Goal: Task Accomplishment & Management: Complete application form

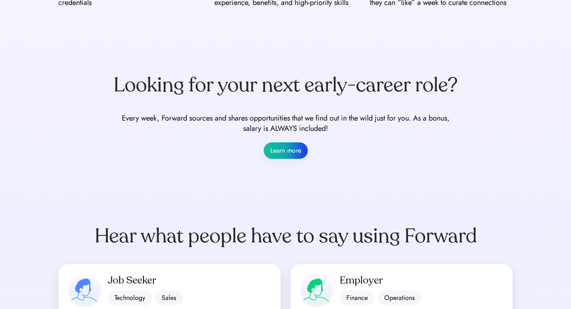
scroll to position [521, 0]
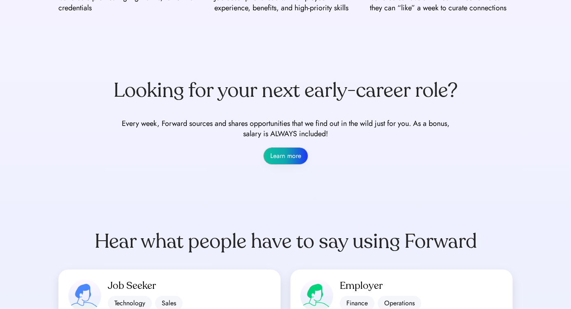
click at [286, 159] on button "Learn more" at bounding box center [286, 156] width 44 height 16
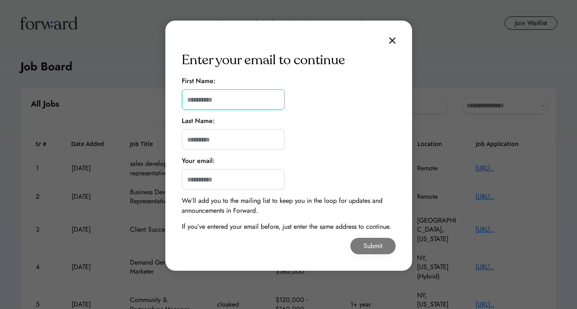
click at [236, 98] on input "input" at bounding box center [233, 99] width 103 height 21
type input "*******"
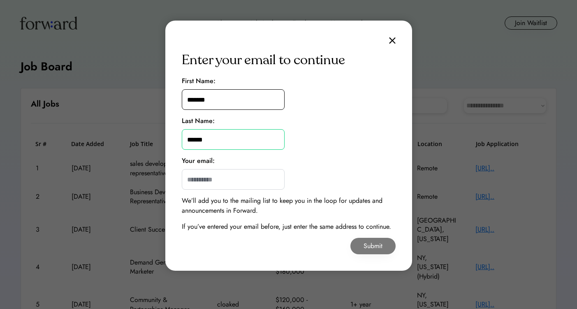
type input "******"
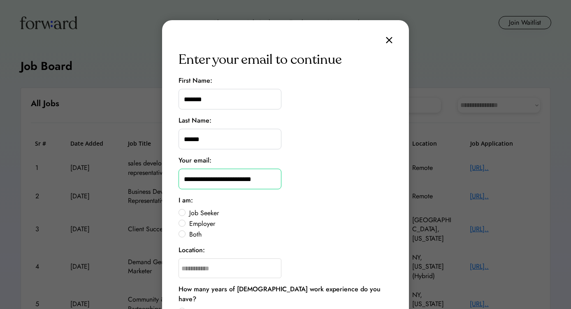
scroll to position [2, 0]
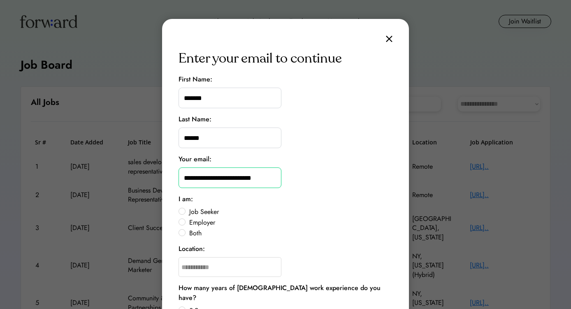
type input "**********"
click at [187, 212] on label "Job Seeker" at bounding box center [290, 212] width 206 height 7
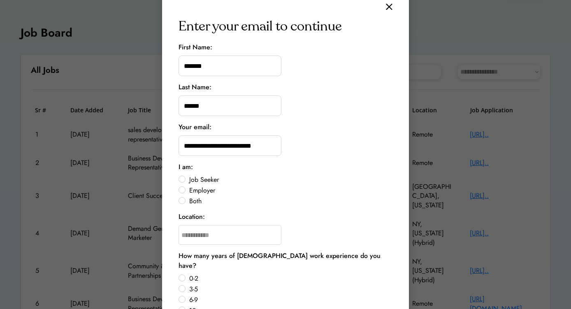
scroll to position [34, 0]
click at [227, 236] on input "text" at bounding box center [230, 235] width 103 height 20
type input "***"
type input "**********"
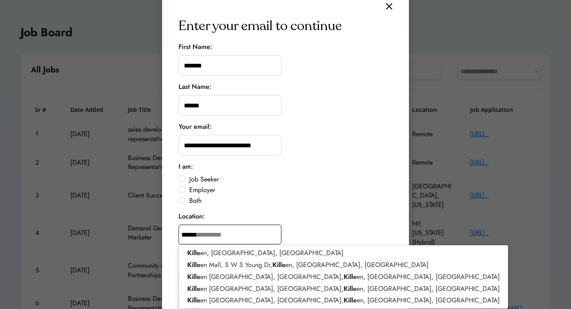
type input "*******"
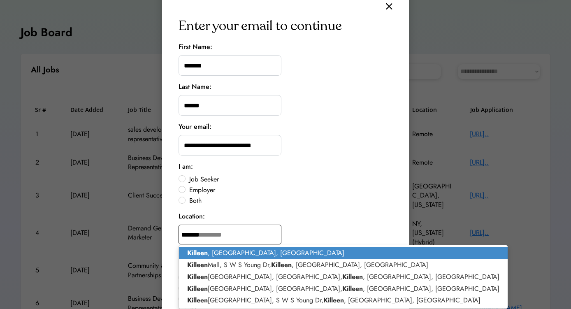
click at [228, 250] on p "Killeen , TX, USA" at bounding box center [343, 253] width 329 height 12
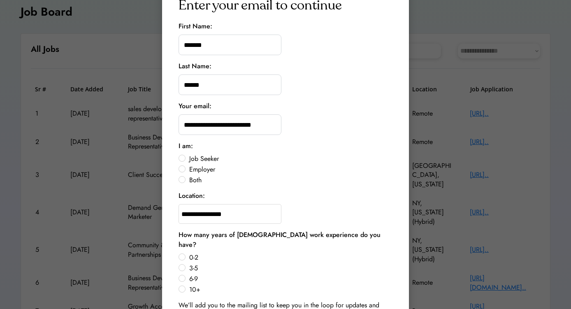
scroll to position [56, 0]
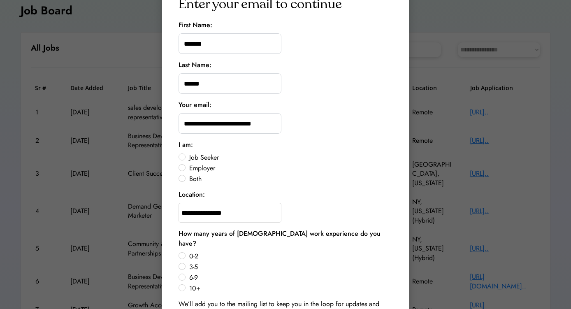
type input "**********"
click at [186, 257] on div "0-2 3-5 6-9 10+" at bounding box center [286, 272] width 214 height 41
click at [187, 264] on label "3-5" at bounding box center [290, 267] width 206 height 7
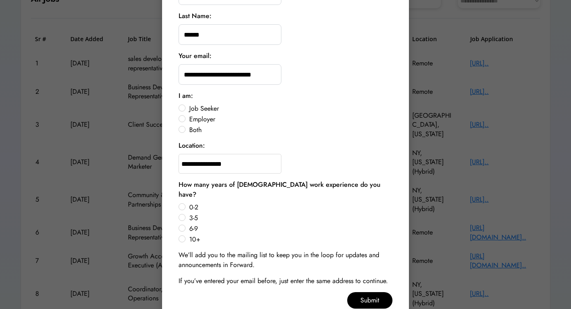
scroll to position [108, 0]
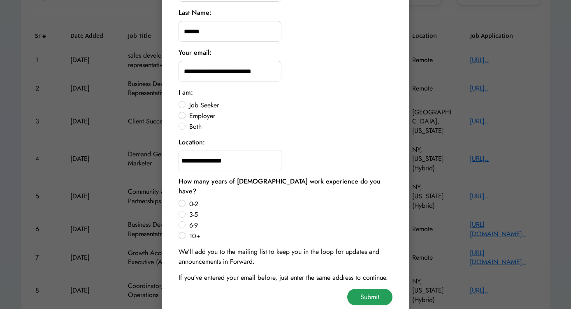
click at [372, 289] on button "Submit" at bounding box center [369, 297] width 45 height 16
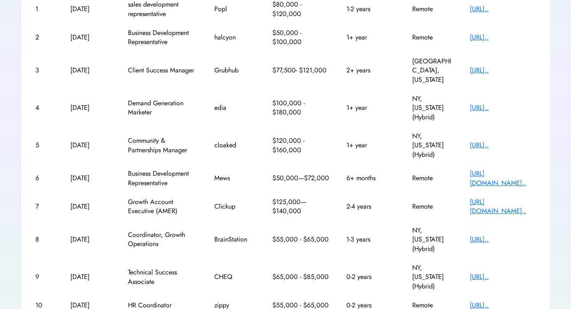
scroll to position [174, 0]
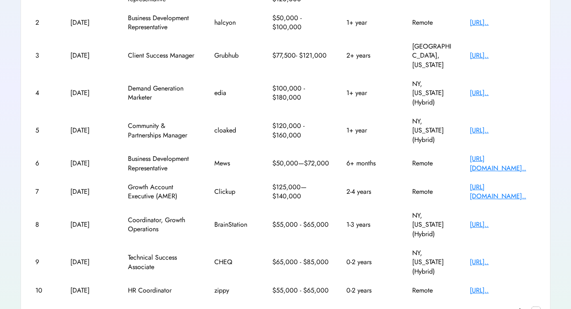
click at [535, 307] on text "chevron_right" at bounding box center [536, 311] width 8 height 8
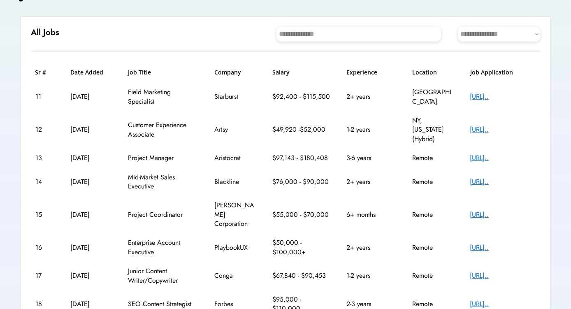
scroll to position [73, 0]
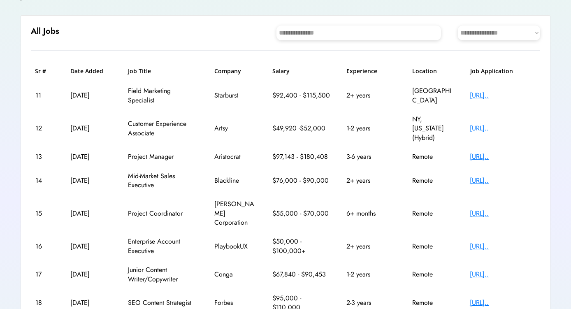
click at [486, 242] on div "https://playbookux.b..." at bounding box center [503, 246] width 66 height 9
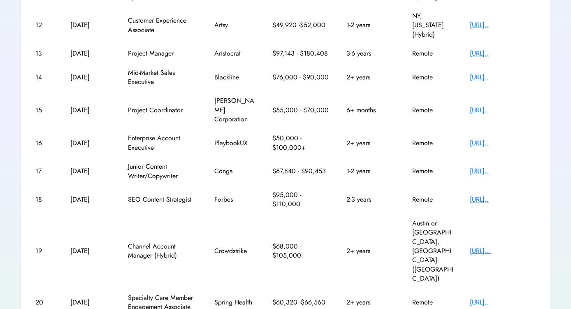
scroll to position [183, 0]
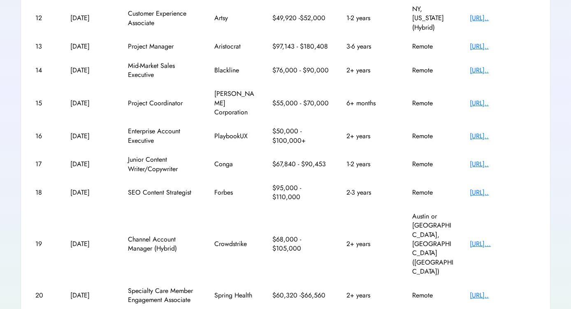
click at [490, 239] on div "https://crowdstrike...." at bounding box center [503, 243] width 66 height 9
click at [497, 291] on div "https://job-boards.g..." at bounding box center [503, 295] width 66 height 9
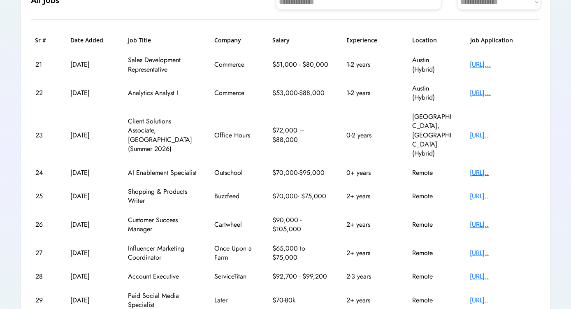
scroll to position [174, 0]
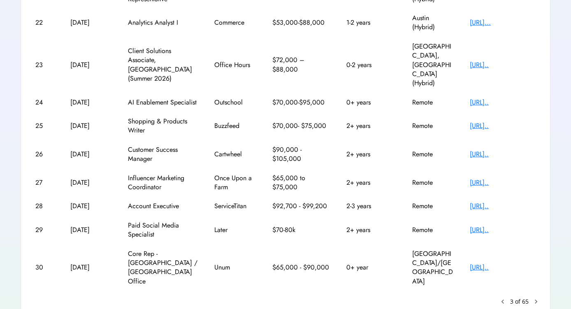
click at [501, 297] on text "keyboard_arrow_left" at bounding box center [503, 301] width 8 height 8
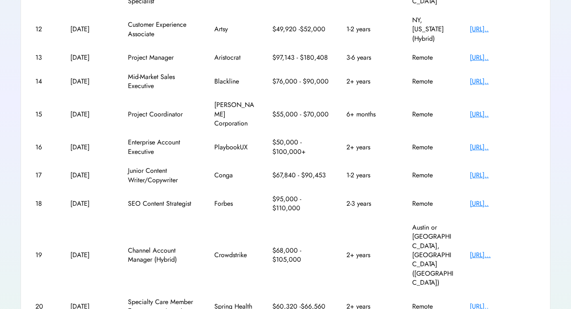
scroll to position [183, 0]
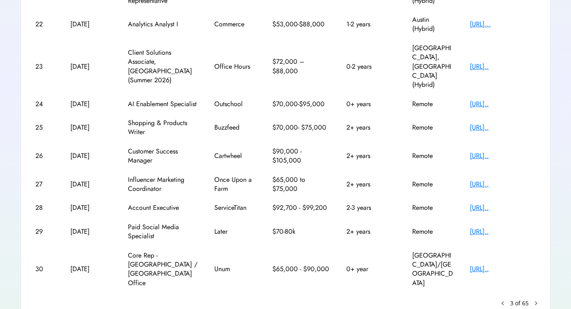
scroll to position [174, 0]
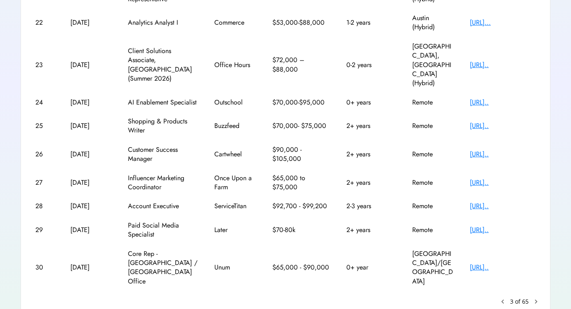
click at [490, 263] on div "https://unum.wd1.myw..." at bounding box center [503, 267] width 66 height 9
click at [537, 297] on text "chevron_right" at bounding box center [536, 301] width 8 height 8
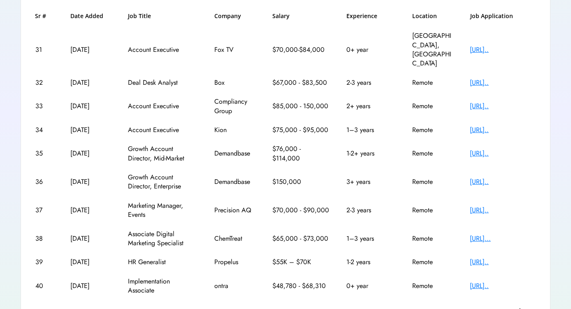
scroll to position [146, 0]
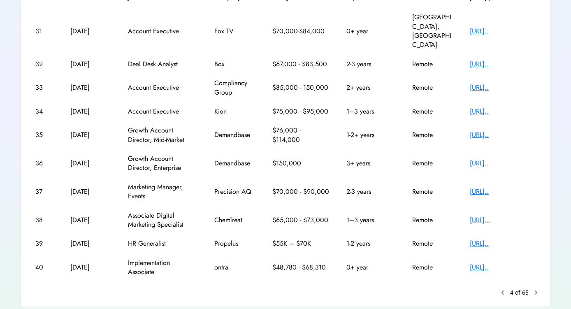
click at [503, 263] on div "https://www.ontra.ai..." at bounding box center [503, 267] width 66 height 9
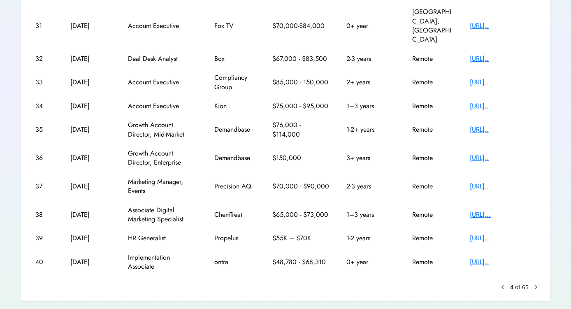
scroll to position [156, 0]
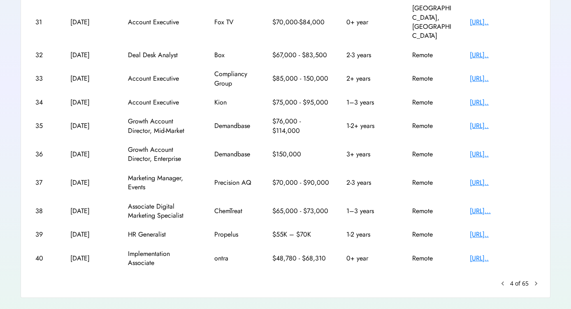
click at [537, 279] on text "chevron_right" at bounding box center [536, 283] width 8 height 8
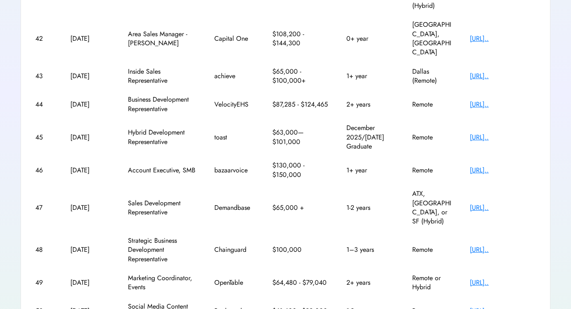
scroll to position [202, 0]
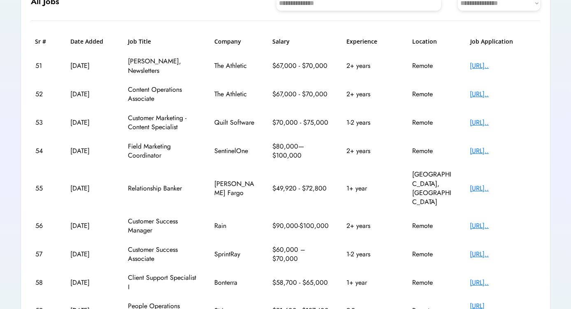
scroll to position [110, 0]
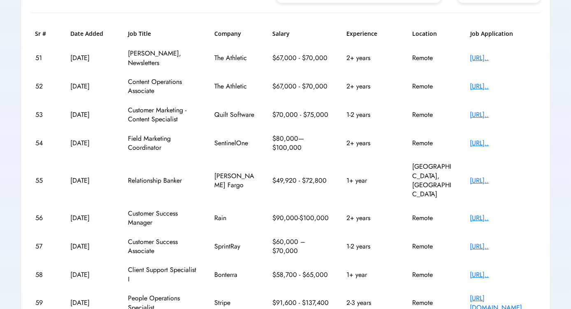
click at [501, 214] on div "https://raintechnolo..." at bounding box center [503, 218] width 66 height 9
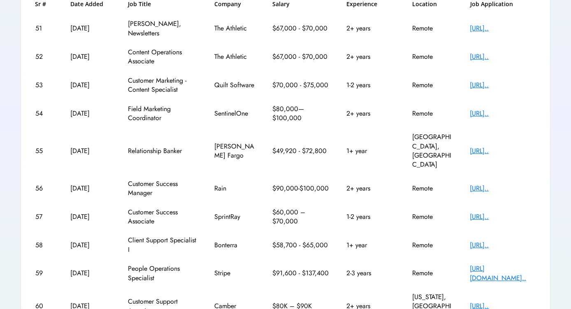
scroll to position [141, 0]
click at [482, 211] on div "https://job-boards.g..." at bounding box center [503, 215] width 66 height 9
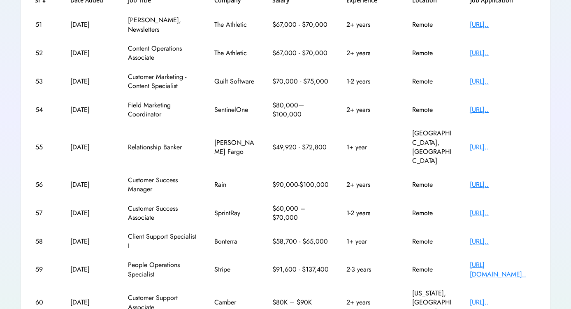
scroll to position [144, 0]
click at [495, 237] on div "https://bonterra.wd1..." at bounding box center [503, 241] width 66 height 9
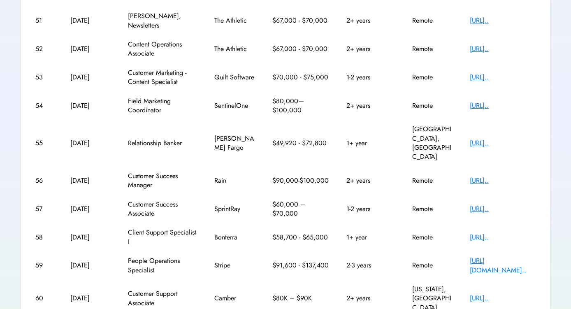
scroll to position [150, 0]
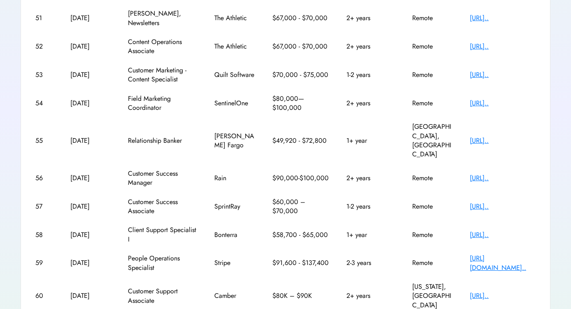
click at [493, 254] on div "https://stripe.com/j..." at bounding box center [503, 263] width 66 height 19
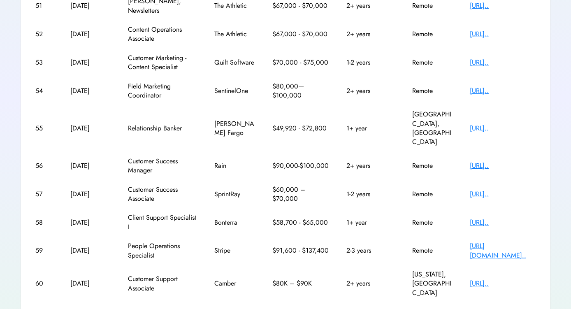
scroll to position [165, 0]
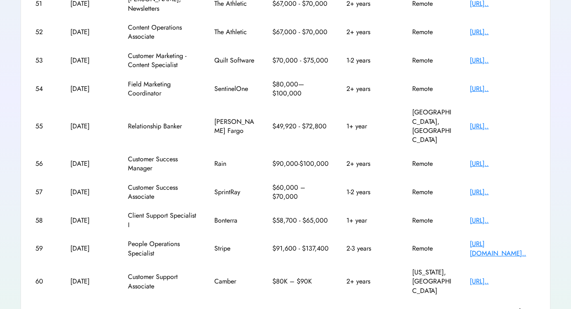
click at [537, 307] on text "chevron_right" at bounding box center [536, 311] width 8 height 8
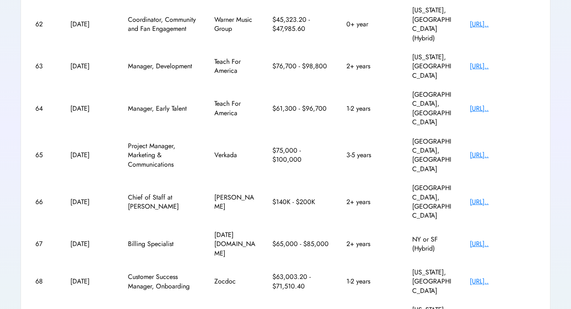
scroll to position [192, 0]
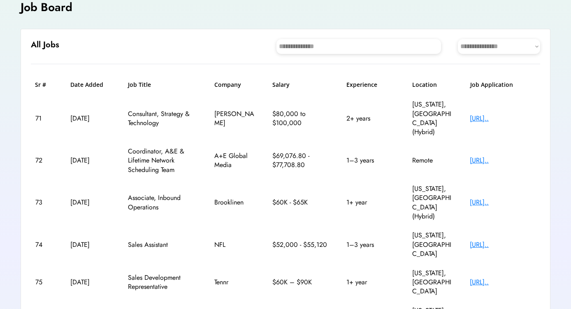
scroll to position [0, 0]
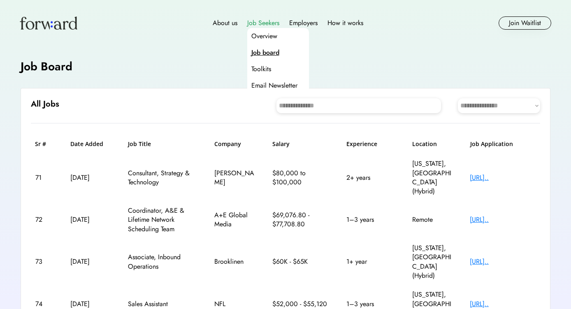
click at [267, 23] on div "Job Seekers" at bounding box center [263, 23] width 32 height 10
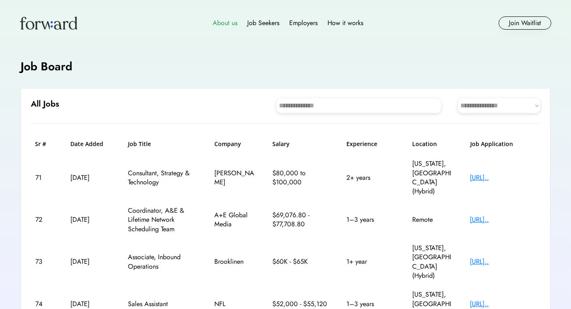
click at [227, 21] on div "About us" at bounding box center [225, 23] width 25 height 10
